Goal: Check status: Check status

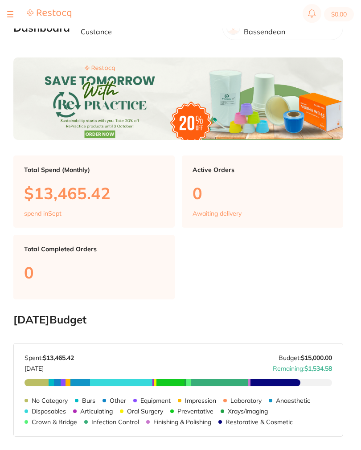
click at [12, 7] on section "$0.00" at bounding box center [180, 14] width 361 height 28
click at [8, 14] on button at bounding box center [10, 14] width 6 height 1
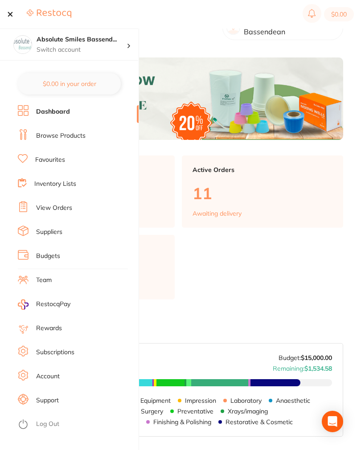
click at [54, 208] on link "View Orders" at bounding box center [54, 207] width 36 height 9
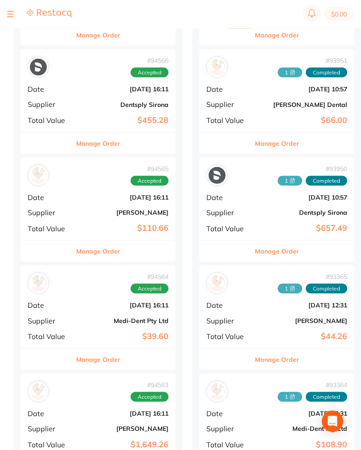
scroll to position [404, 0]
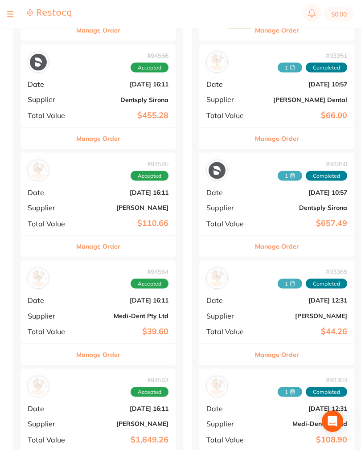
click at [82, 189] on b "[DATE] 16:11" at bounding box center [123, 192] width 89 height 7
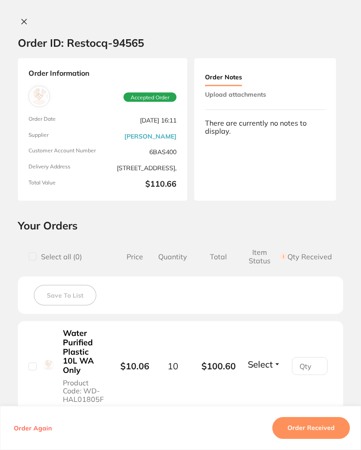
scroll to position [404, 0]
click at [30, 18] on button at bounding box center [24, 22] width 12 height 9
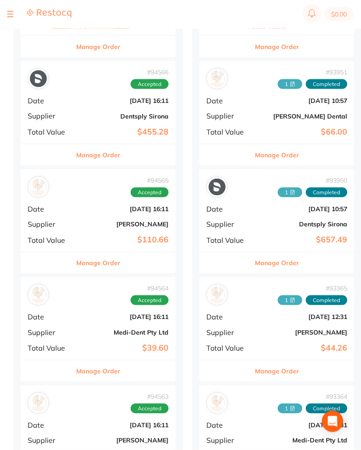
scroll to position [388, 0]
click at [86, 210] on div "# 94565 Accepted Date [DATE] 16:11 Supplier [PERSON_NAME] Total Value $110.66" at bounding box center [97, 210] width 155 height 82
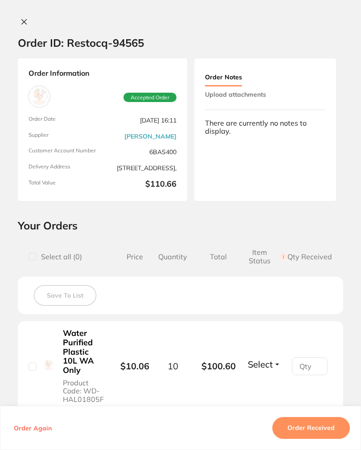
click at [24, 19] on icon at bounding box center [23, 21] width 7 height 7
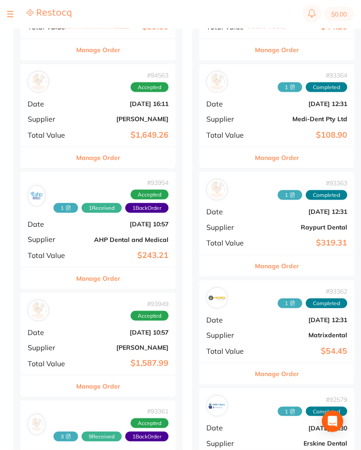
scroll to position [709, 0]
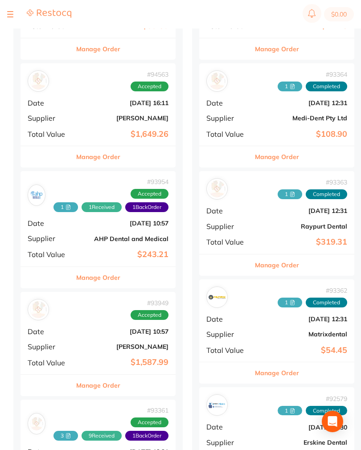
click at [82, 94] on div "# 94563 Accepted Date [DATE] 16:11 Supplier [PERSON_NAME] Total Value $1,649.26" at bounding box center [97, 104] width 155 height 82
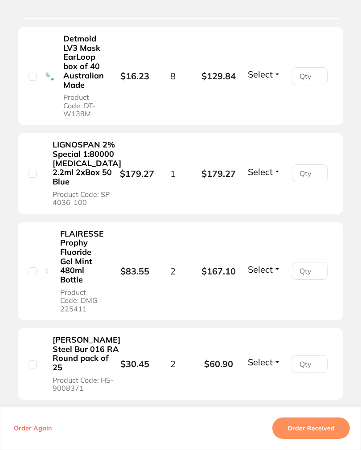
scroll to position [419, 0]
click at [268, 274] on span "Select" at bounding box center [260, 268] width 25 height 11
click at [271, 260] on span "Received" at bounding box center [263, 260] width 23 height 0
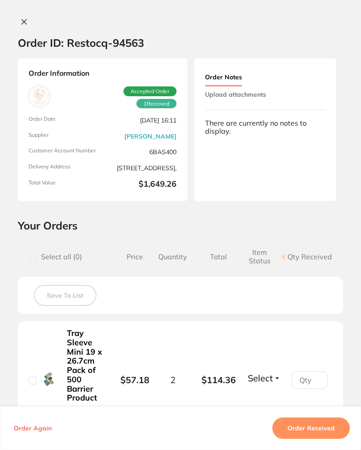
scroll to position [0, 0]
click at [263, 92] on button "Upload attachments" at bounding box center [235, 94] width 61 height 16
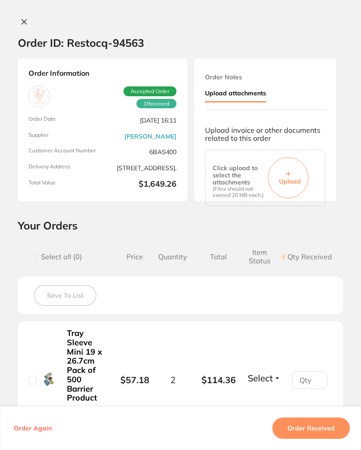
click at [288, 174] on icon at bounding box center [288, 173] width 4 height 4
click at [24, 20] on icon at bounding box center [23, 21] width 7 height 7
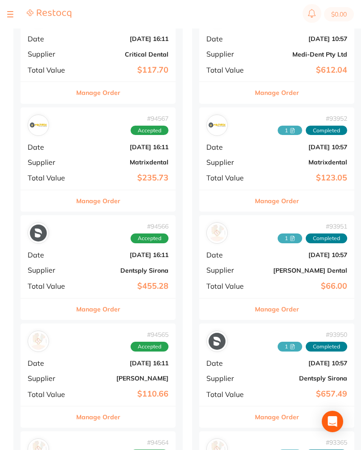
scroll to position [246, 0]
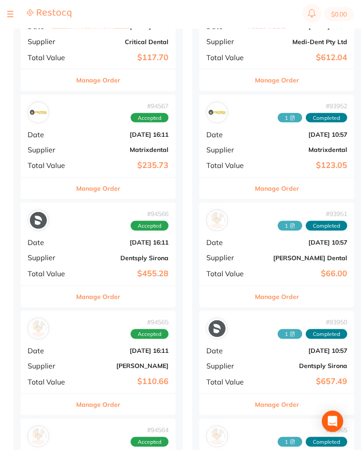
click at [87, 239] on b "[DATE] 16:11" at bounding box center [123, 242] width 89 height 7
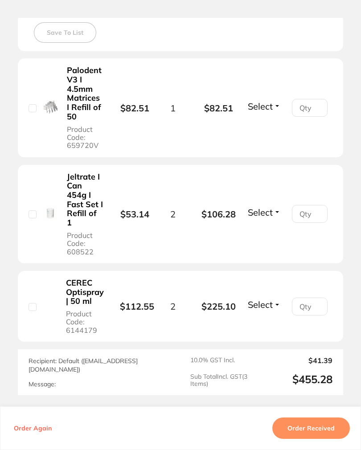
scroll to position [276, 0]
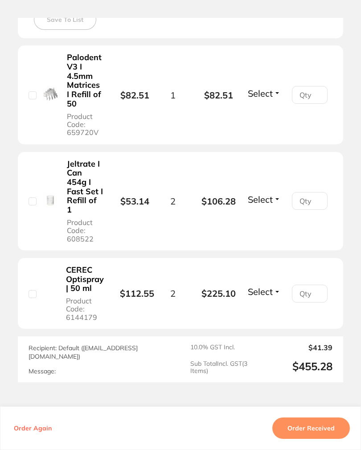
click at [276, 197] on button "Select" at bounding box center [264, 199] width 38 height 11
click at [274, 191] on span "Received" at bounding box center [263, 191] width 23 height 0
click at [268, 88] on span "Select" at bounding box center [260, 93] width 25 height 11
click at [272, 90] on span "Select" at bounding box center [260, 93] width 25 height 11
click at [274, 85] on span "Received" at bounding box center [263, 85] width 23 height 0
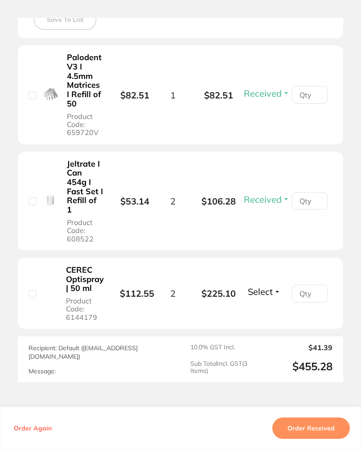
click at [269, 286] on span "Select" at bounding box center [260, 291] width 25 height 11
click at [272, 293] on span "Select" at bounding box center [260, 291] width 25 height 11
click at [272, 284] on span "Back Order" at bounding box center [263, 284] width 27 height 0
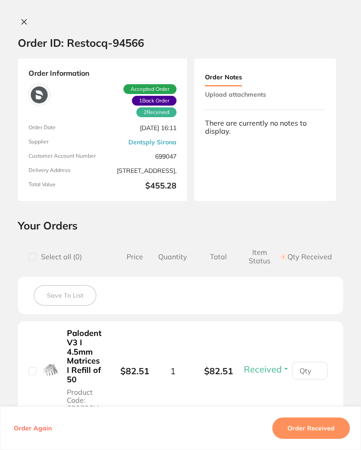
scroll to position [0, 0]
click at [264, 88] on button "Upload attachments" at bounding box center [235, 94] width 61 height 16
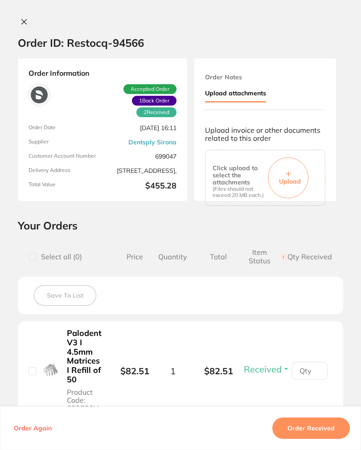
click at [284, 164] on button "Upload" at bounding box center [288, 177] width 41 height 41
click at [25, 18] on icon at bounding box center [23, 21] width 7 height 7
